Goal: Check status: Check status

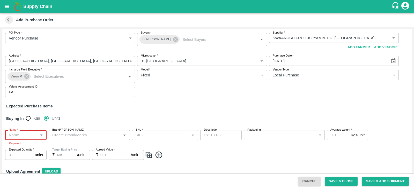
scroll to position [5, 0]
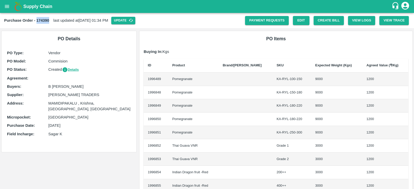
drag, startPoint x: 36, startPoint y: 19, endPoint x: 50, endPoint y: 20, distance: 13.7
click at [50, 20] on div "Purchase Order - 174390 last updated at [DATE] 01:34 PM Update" at bounding box center [124, 21] width 241 height 8
copy b "174390"
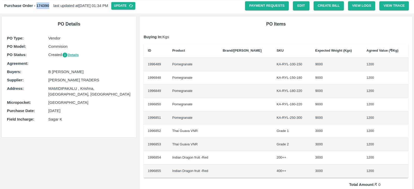
scroll to position [15, 0]
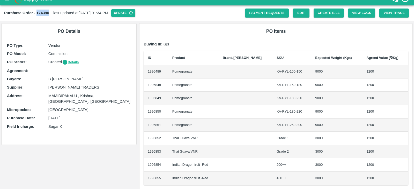
scroll to position [3, 0]
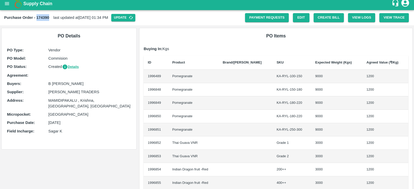
click at [38, 16] on b "Purchase Order - 174390" at bounding box center [26, 18] width 45 height 4
click at [304, 20] on link "Edit" at bounding box center [301, 17] width 17 height 9
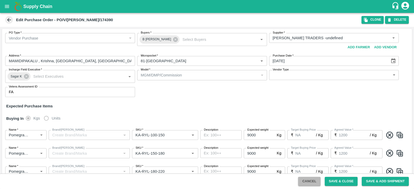
click at [309, 183] on button "Cancel" at bounding box center [309, 181] width 22 height 9
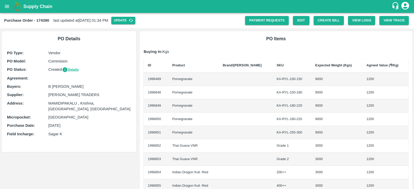
drag, startPoint x: 47, startPoint y: 94, endPoint x: 82, endPoint y: 93, distance: 34.4
click at [82, 93] on div "Supplier : [PERSON_NAME] TRADERS" at bounding box center [69, 95] width 124 height 6
drag, startPoint x: 36, startPoint y: 20, endPoint x: 50, endPoint y: 21, distance: 13.7
click at [50, 21] on div "Purchase Order - 174390 last updated at [DATE] 01:34 PM Update" at bounding box center [124, 21] width 241 height 8
copy b "174390"
